Goal: Transaction & Acquisition: Purchase product/service

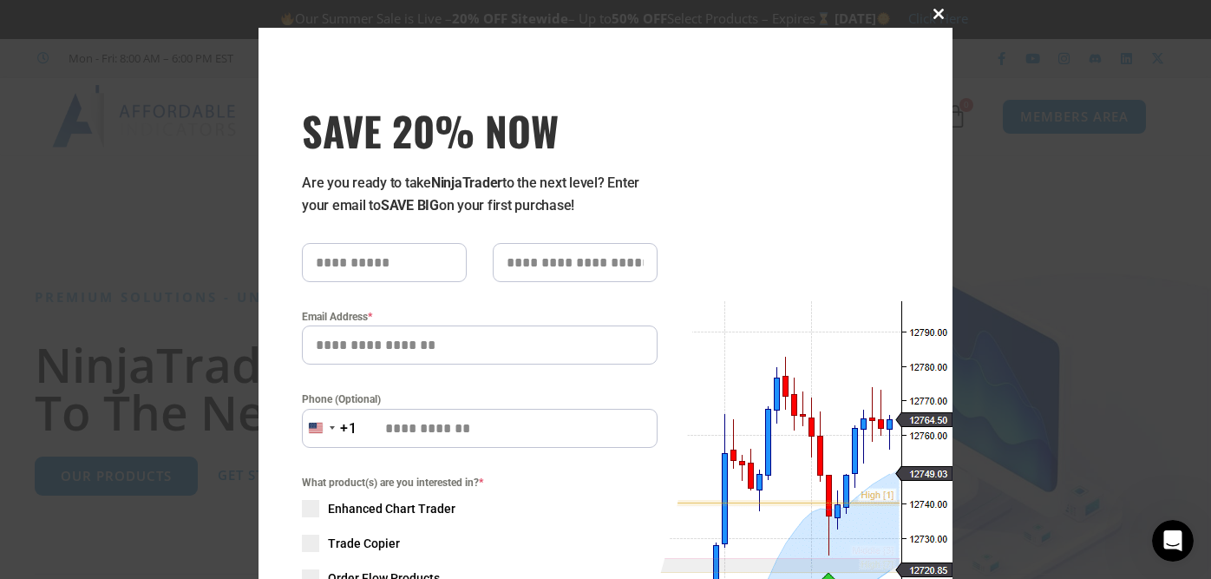
click at [930, 12] on span at bounding box center [939, 14] width 28 height 10
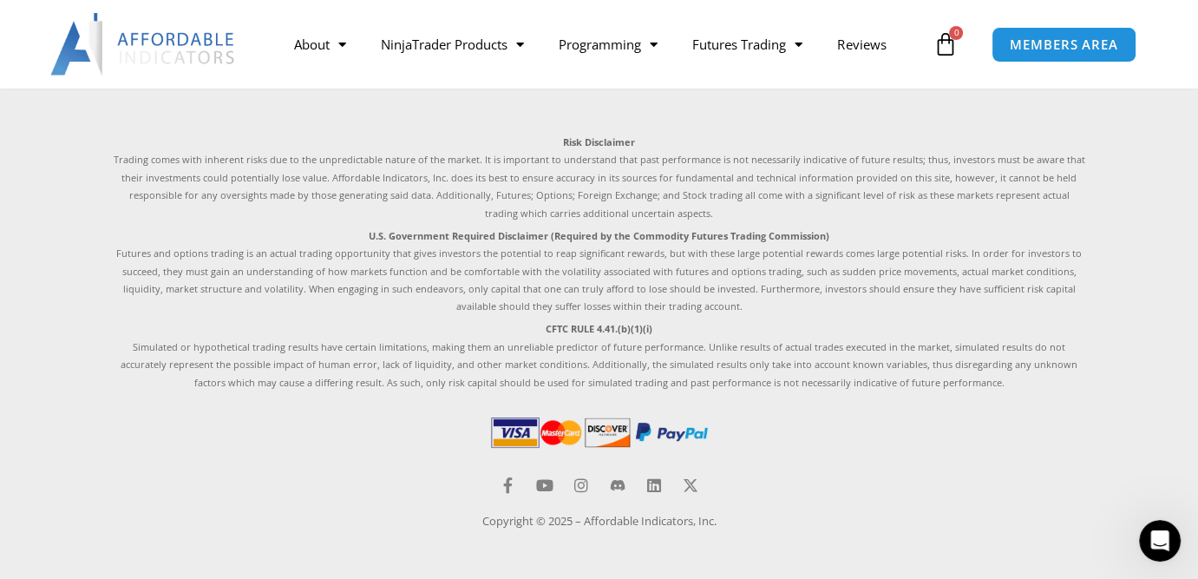
scroll to position [5196, 0]
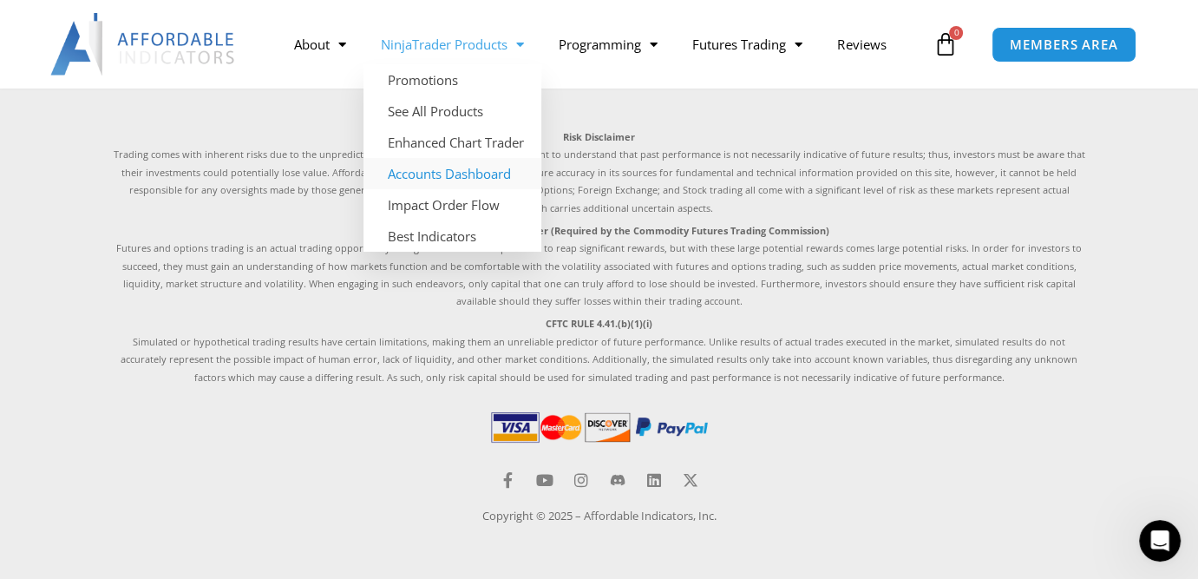
click at [451, 175] on link "Accounts Dashboard" at bounding box center [452, 173] width 178 height 31
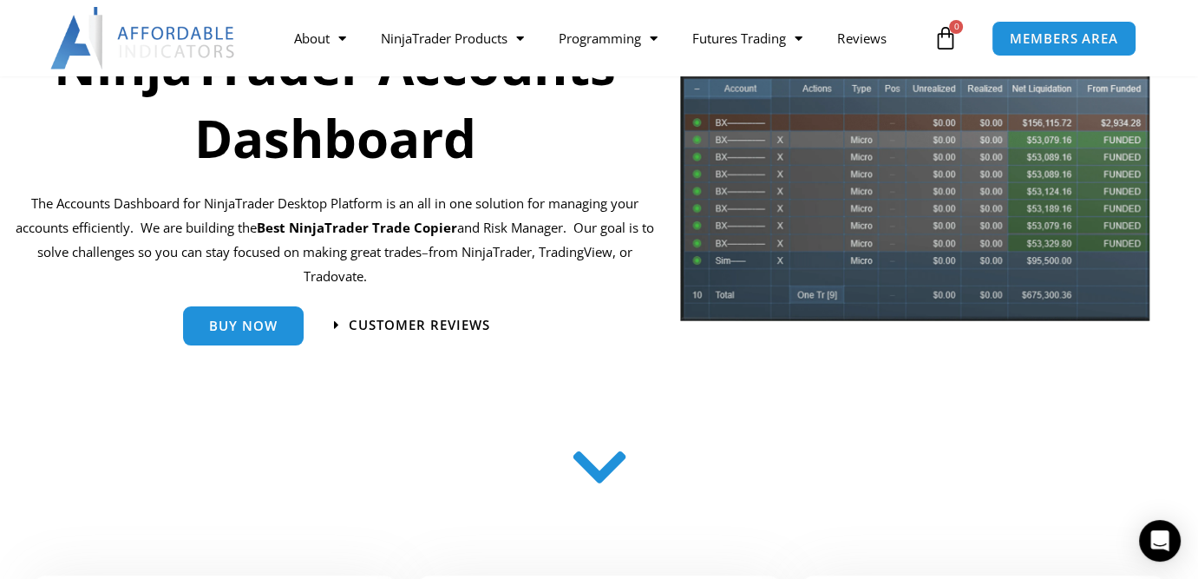
scroll to position [134, 0]
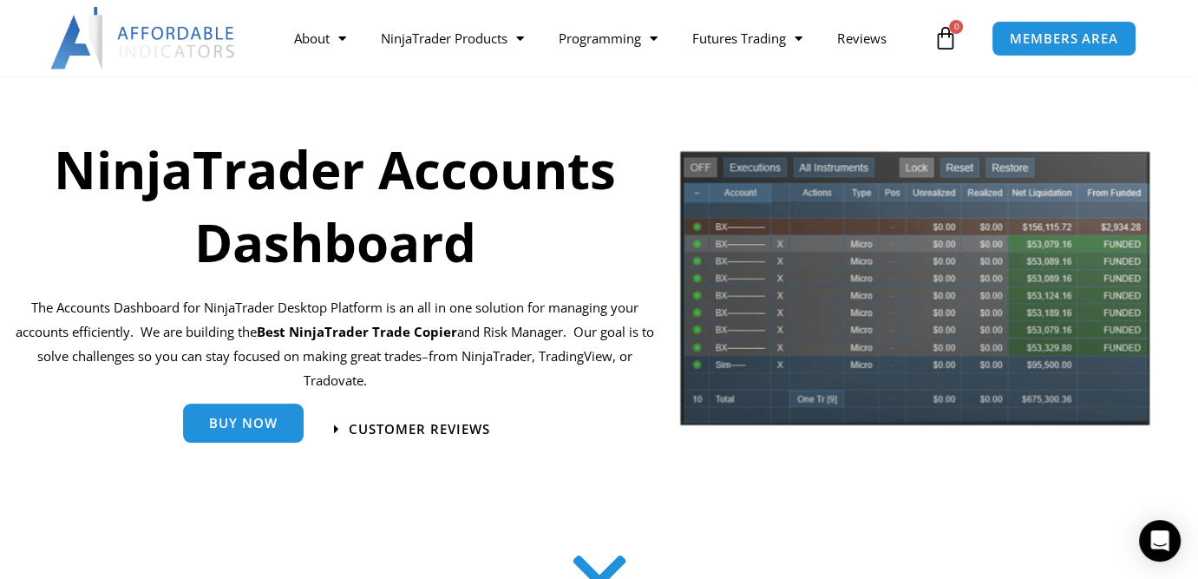
click at [257, 424] on span "Buy Now" at bounding box center [243, 422] width 69 height 13
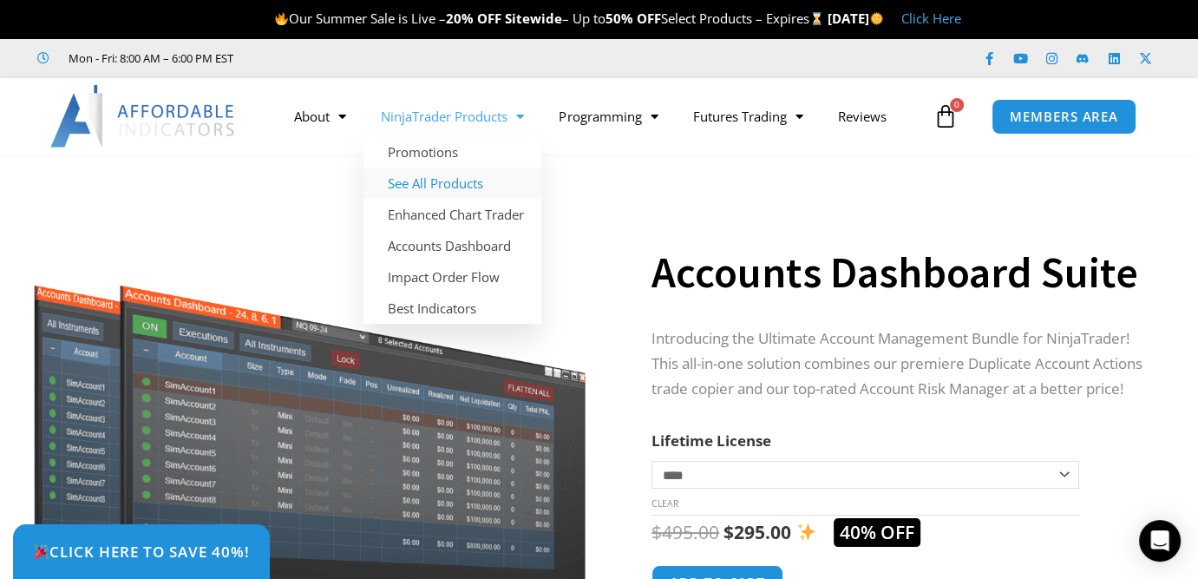
click at [438, 186] on link "See All Products" at bounding box center [452, 182] width 178 height 31
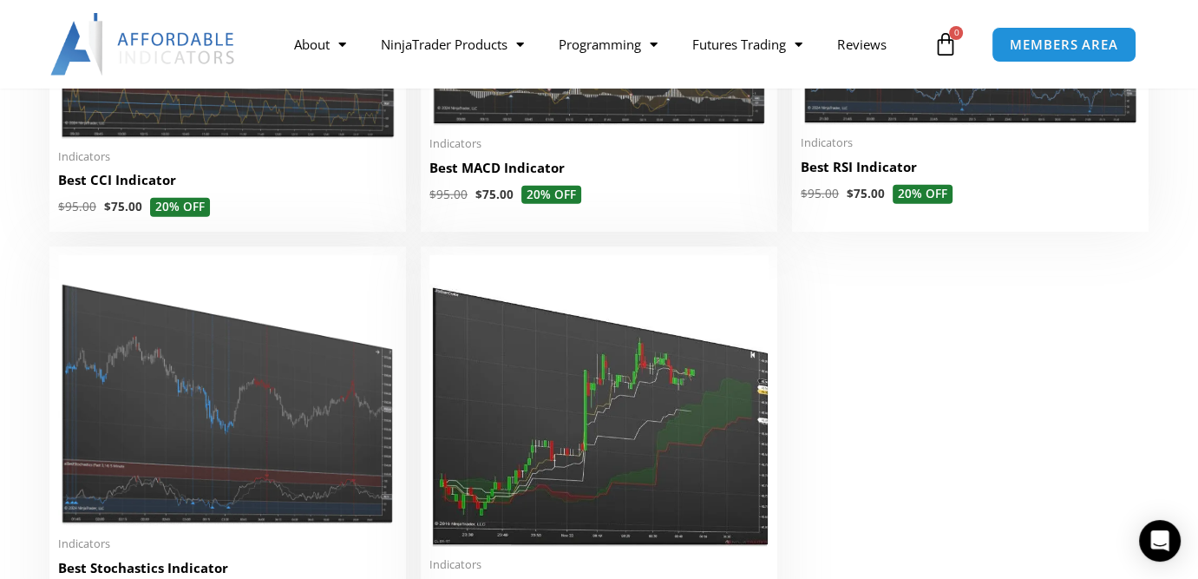
scroll to position [4024, 0]
